Goal: Task Accomplishment & Management: Manage account settings

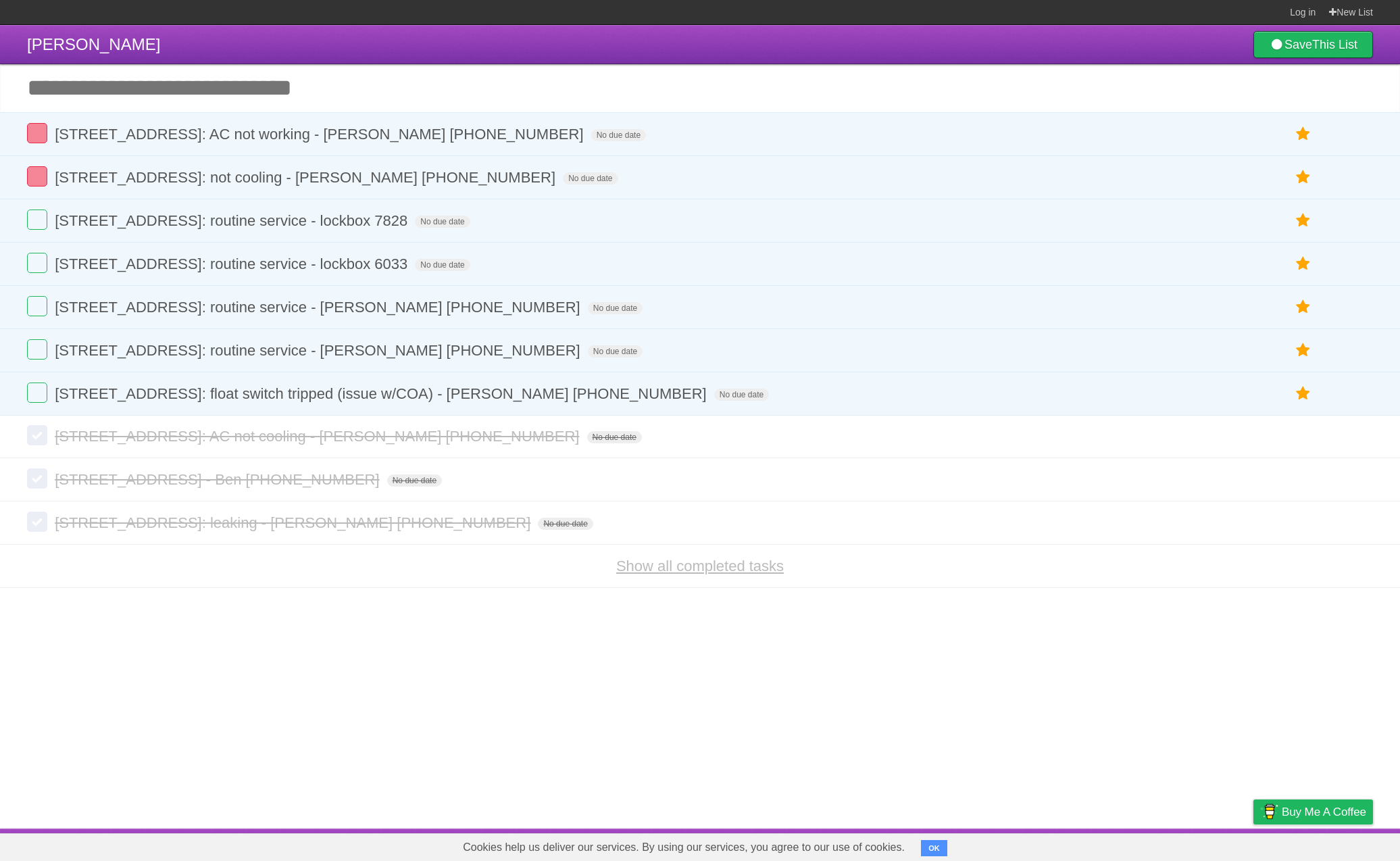
click at [685, 575] on link "Show all completed tasks" at bounding box center [700, 566] width 167 height 17
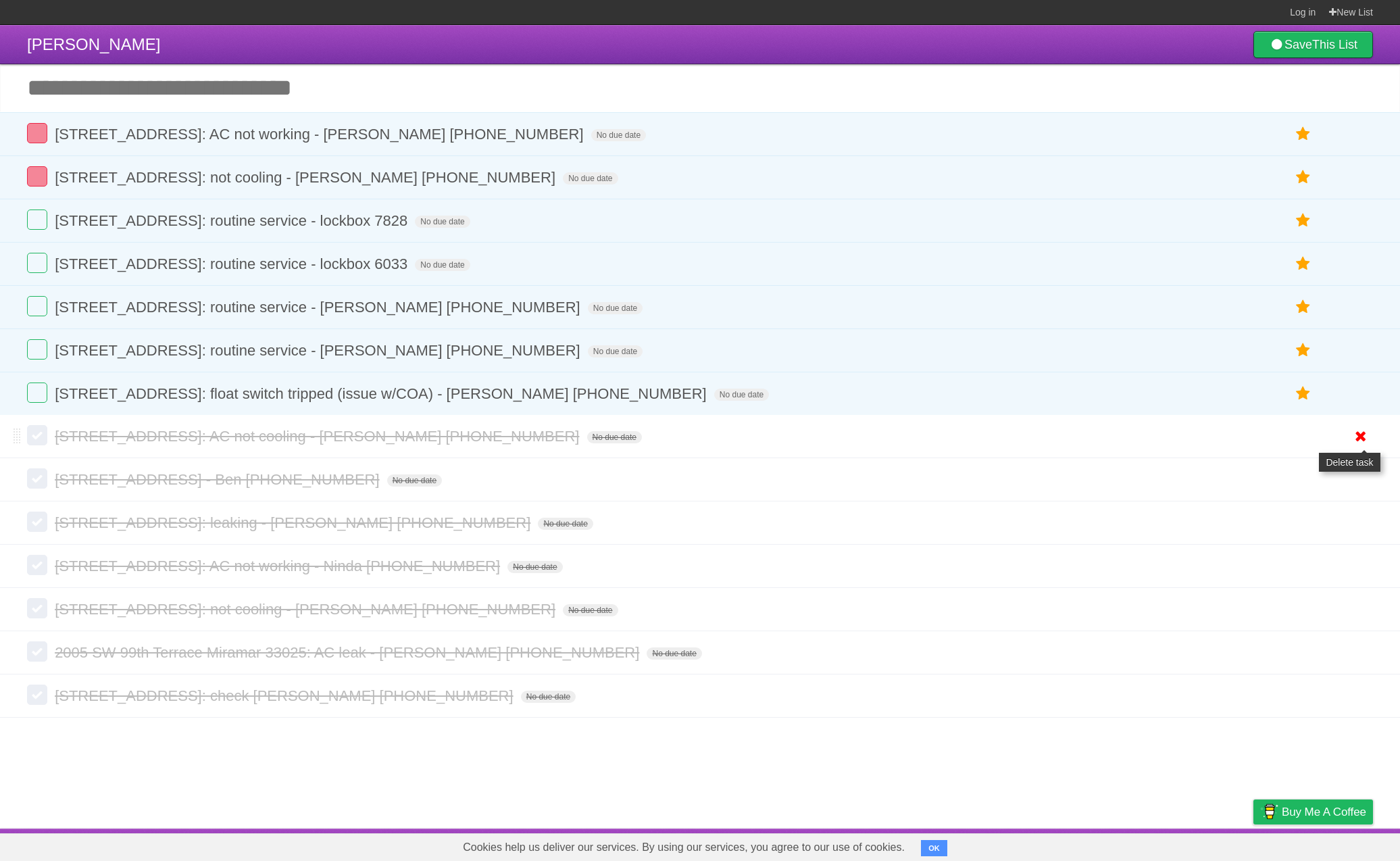
click at [1358, 441] on icon at bounding box center [1361, 436] width 19 height 23
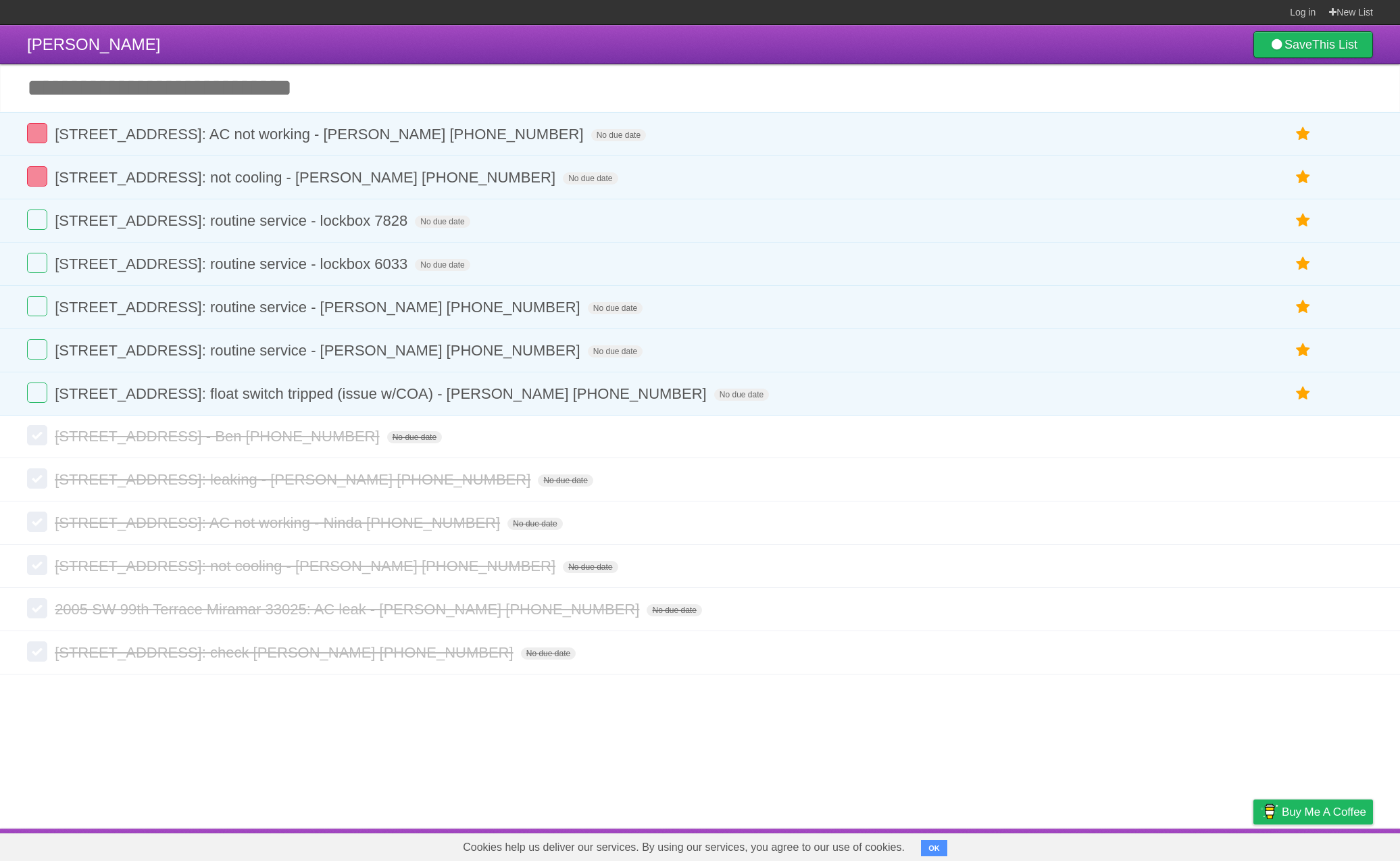
click at [1357, 658] on icon at bounding box center [1361, 653] width 19 height 23
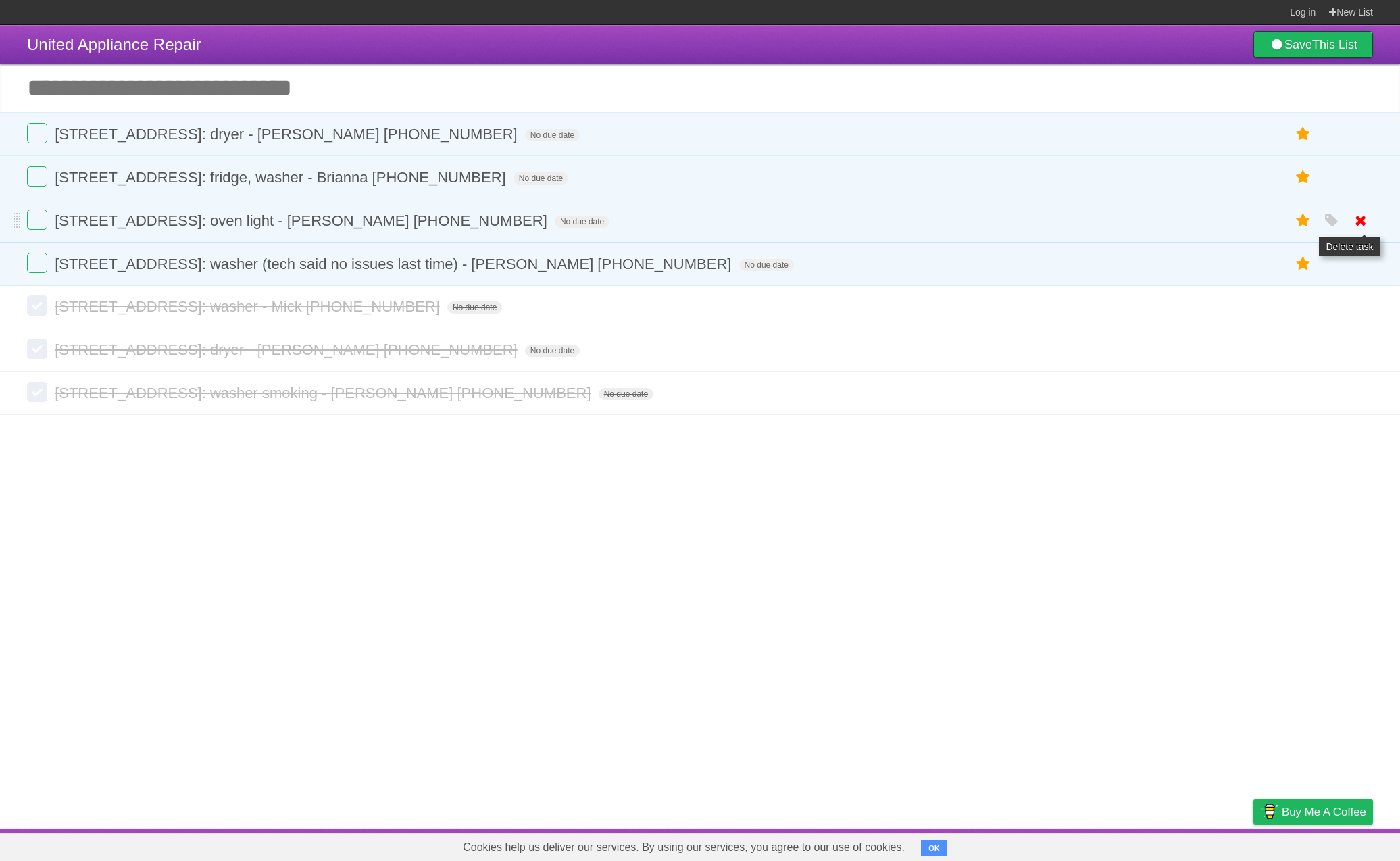
click at [1370, 224] on link at bounding box center [1361, 221] width 26 height 23
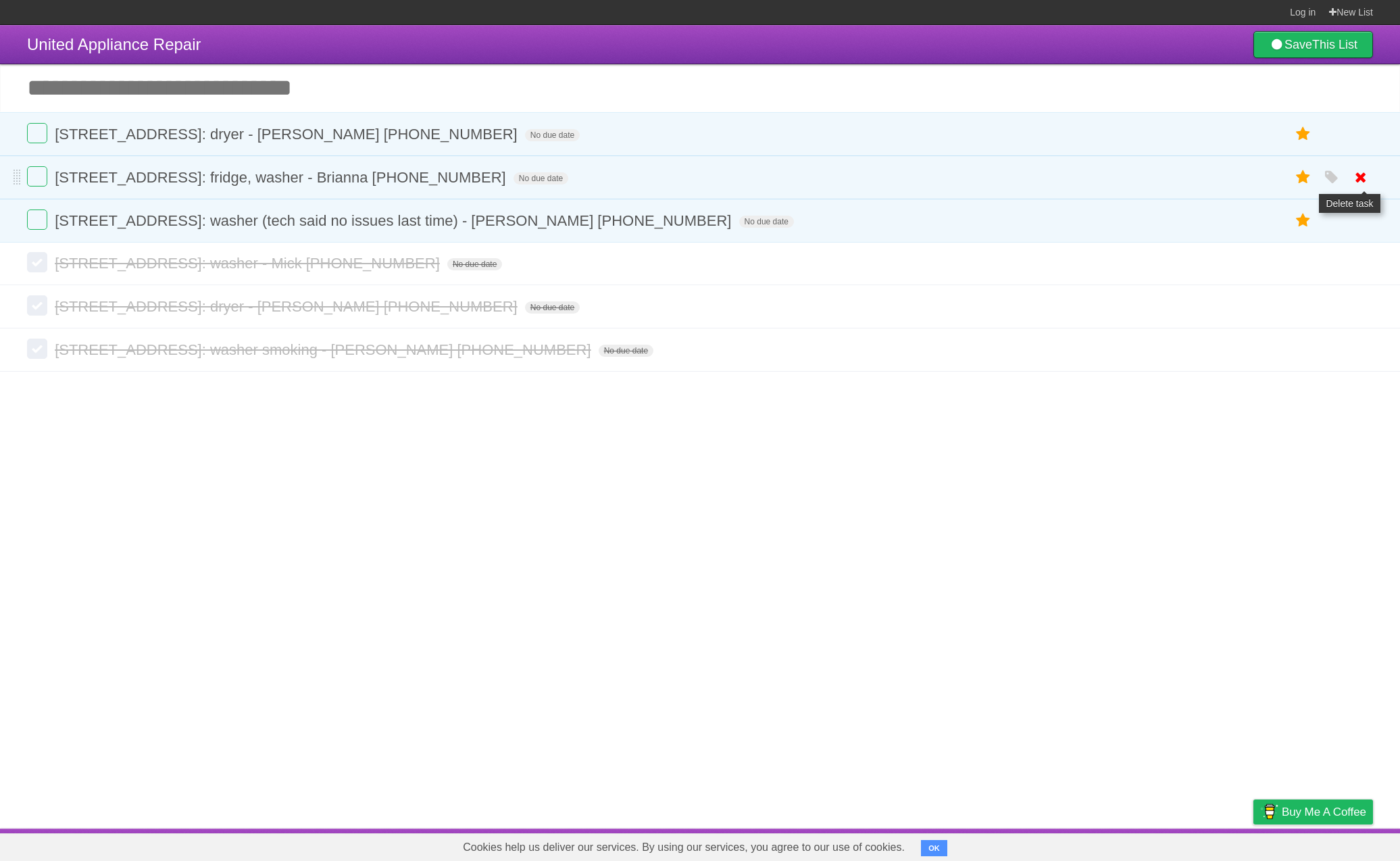
click at [1361, 177] on icon at bounding box center [1361, 177] width 19 height 23
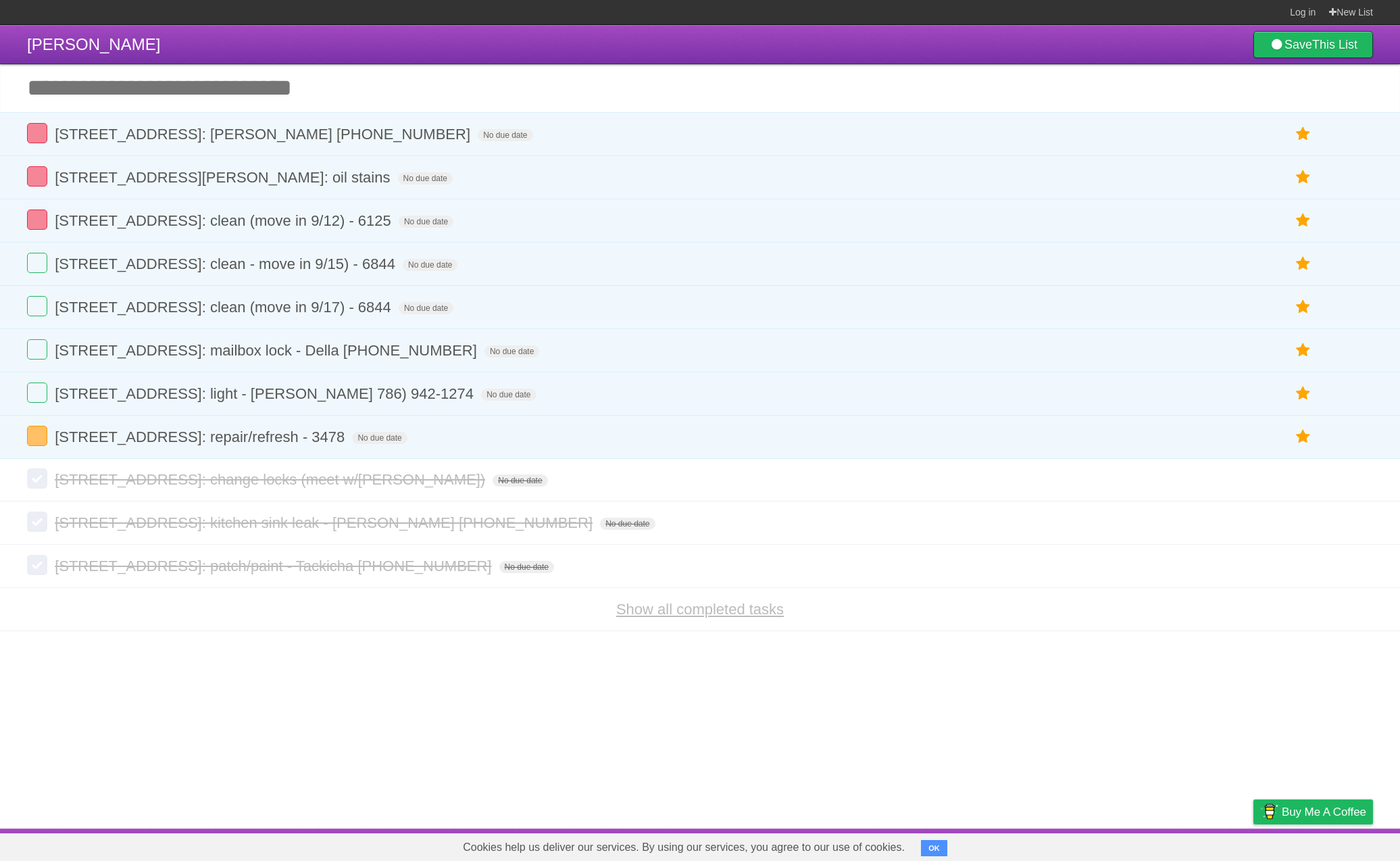
click at [774, 616] on link "Show all completed tasks" at bounding box center [700, 609] width 167 height 17
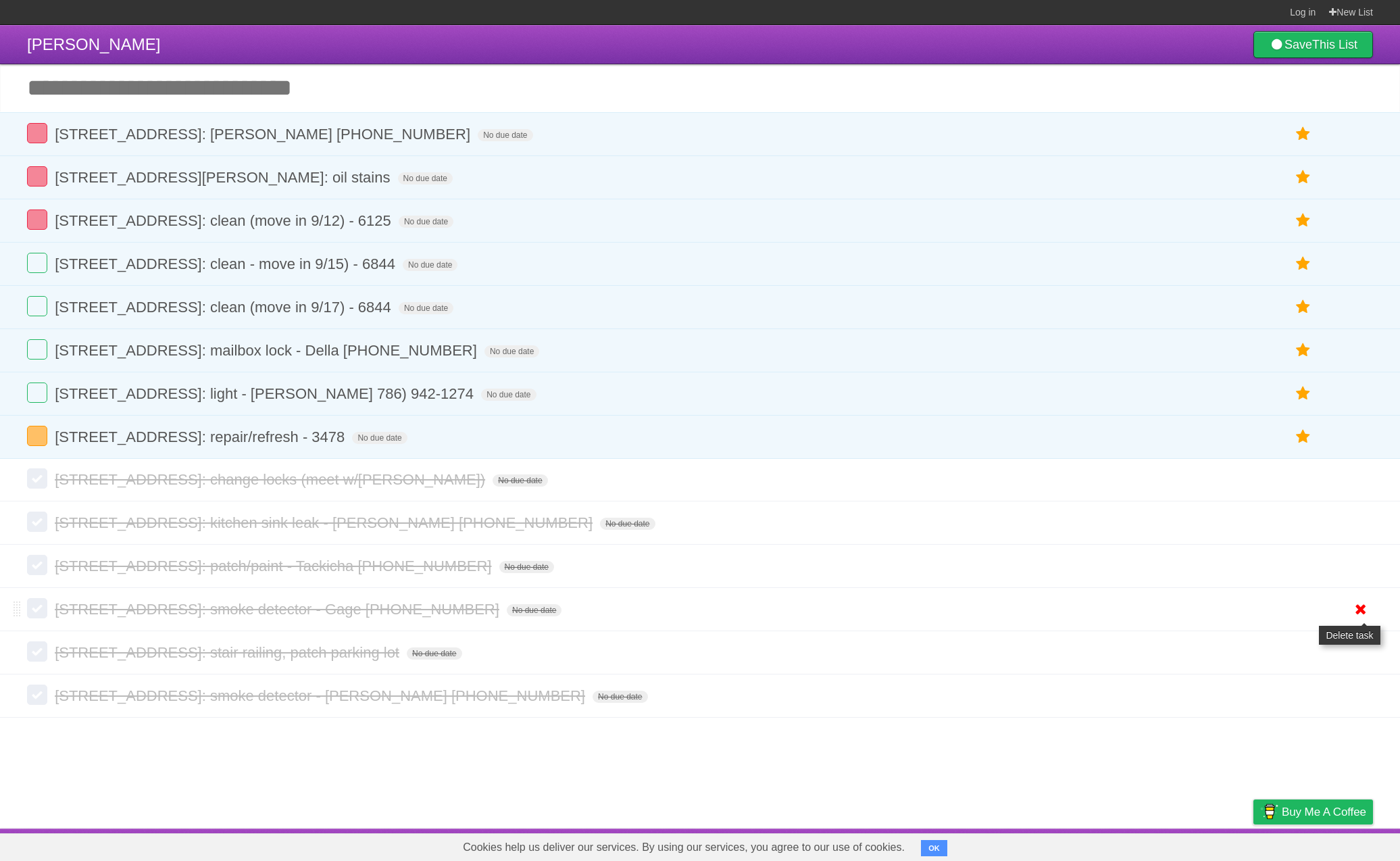
click at [1357, 620] on icon at bounding box center [1361, 609] width 19 height 23
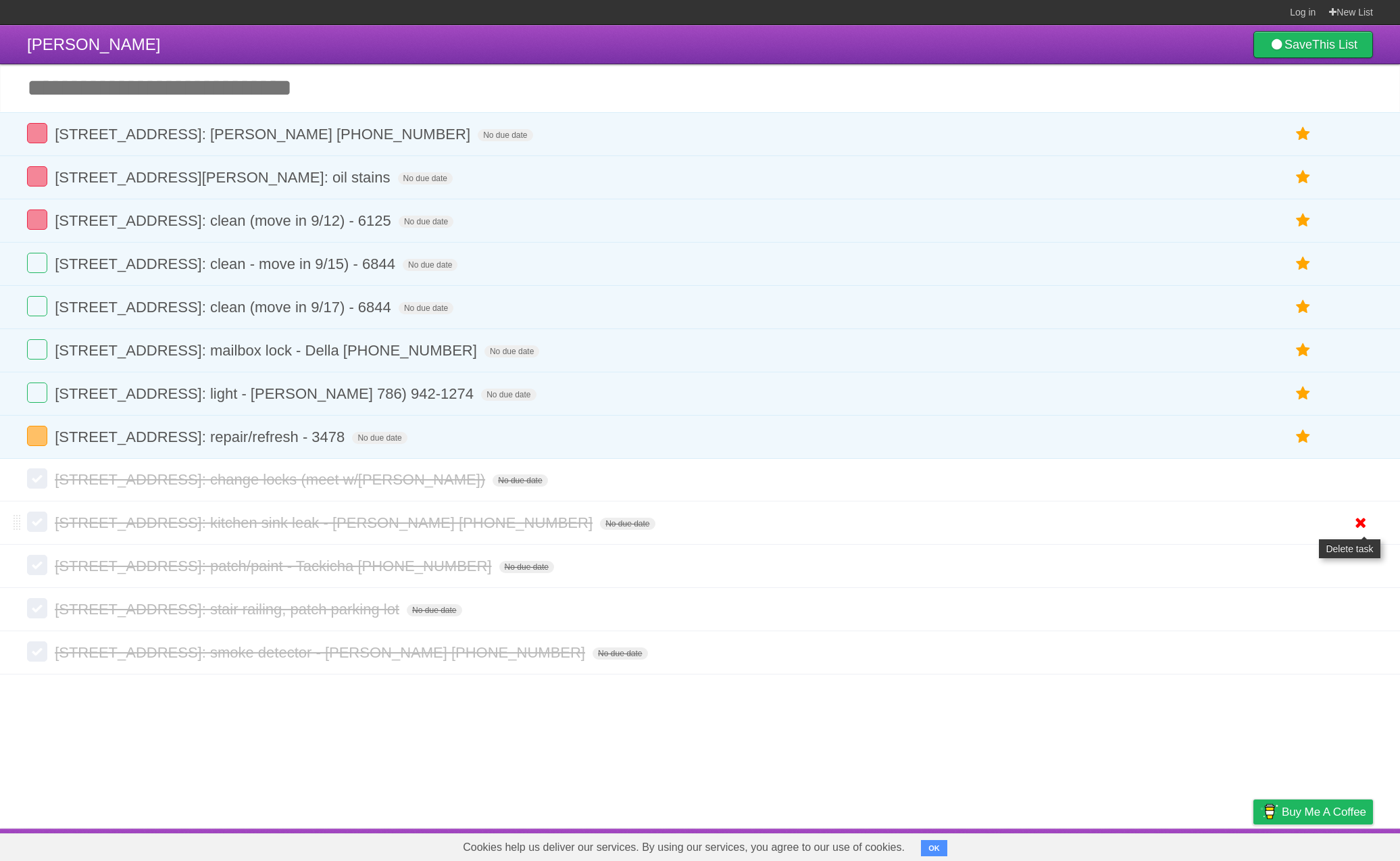
click at [1360, 531] on icon at bounding box center [1361, 523] width 19 height 23
click at [1356, 534] on icon at bounding box center [1361, 523] width 19 height 23
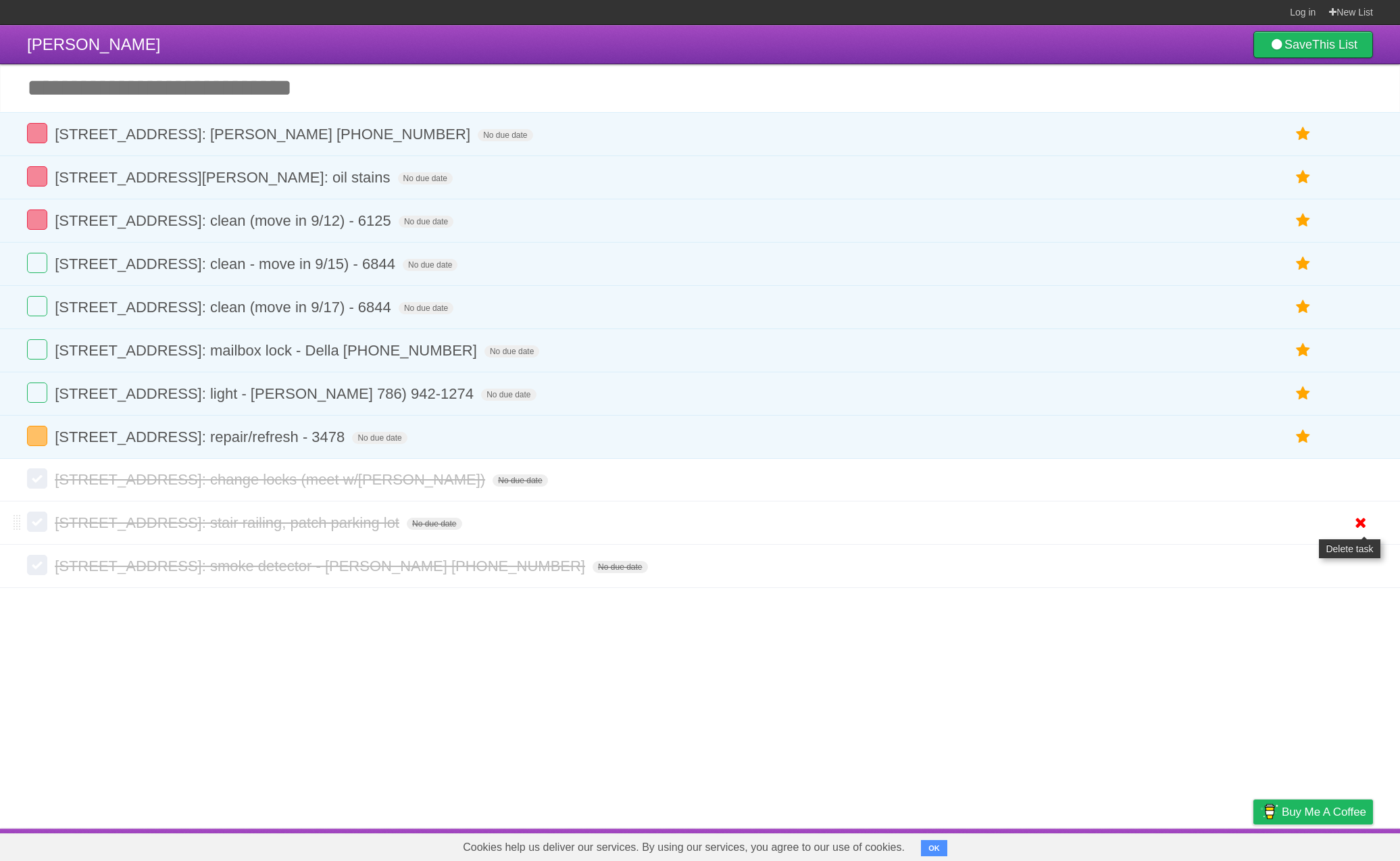
click at [1357, 530] on icon at bounding box center [1361, 523] width 19 height 23
click at [1360, 579] on article "Joe Fritz Save This List Add another task ********* 215 NW 25th Street Unit 5 W…" at bounding box center [700, 427] width 1400 height 803
click at [1357, 534] on icon at bounding box center [1361, 523] width 19 height 23
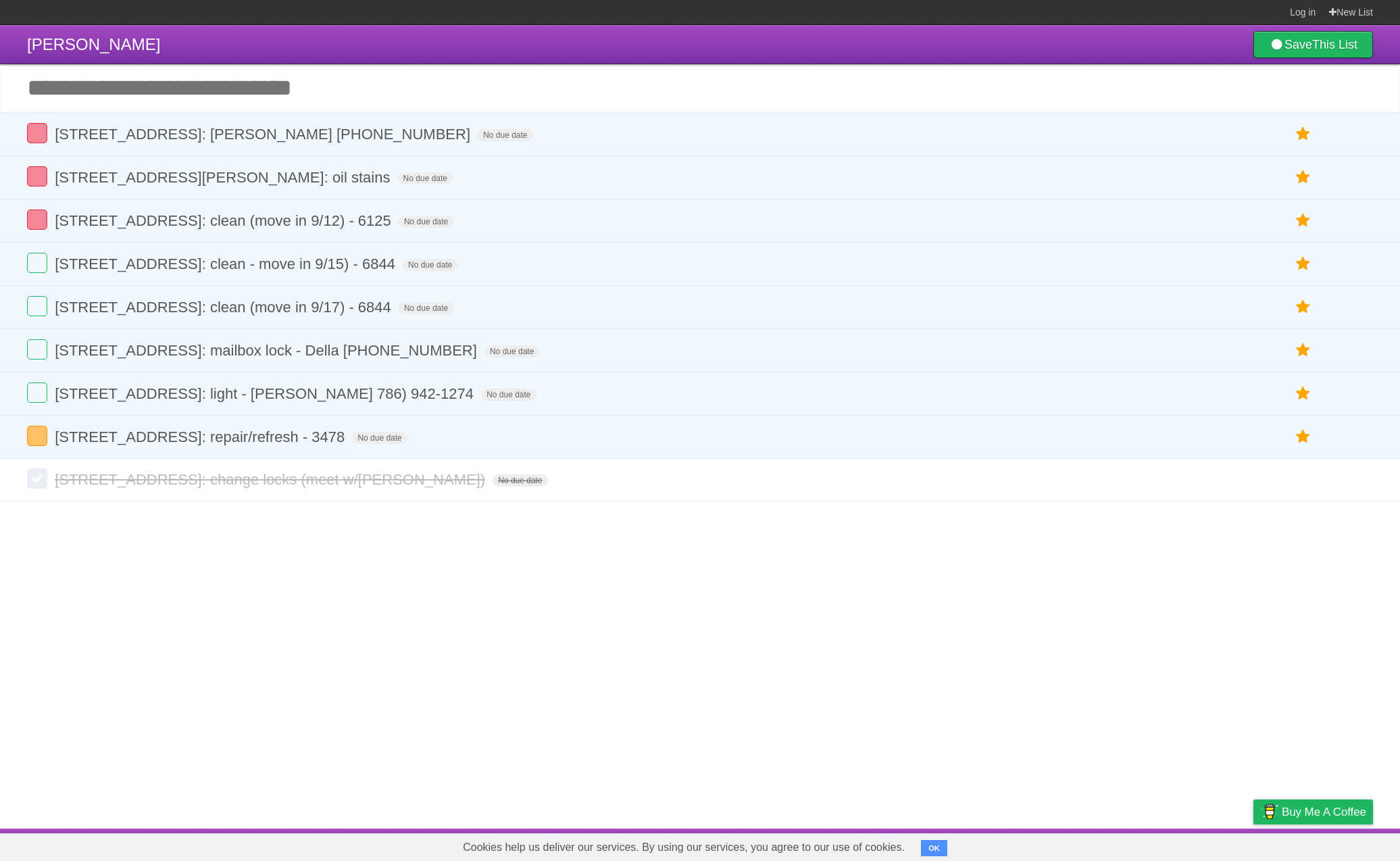
scroll to position [0, 1]
